Goal: Task Accomplishment & Management: Use online tool/utility

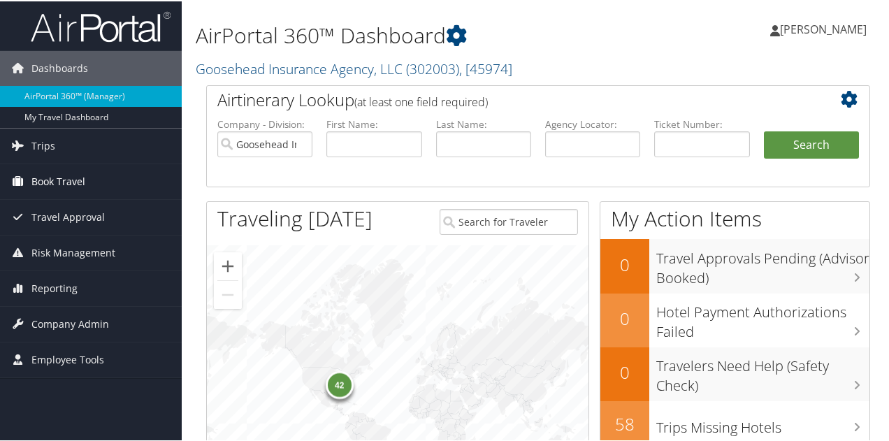
click at [60, 180] on span "Book Travel" at bounding box center [58, 180] width 54 height 35
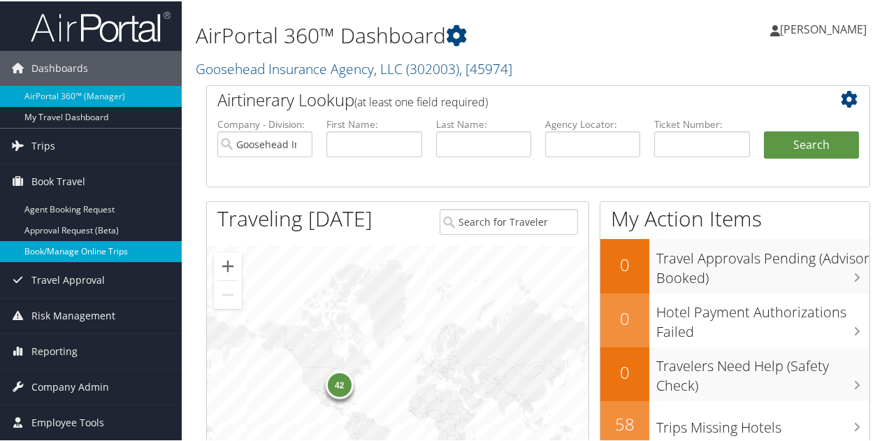
click at [64, 251] on link "Book/Manage Online Trips" at bounding box center [91, 250] width 182 height 21
